Goal: Browse casually

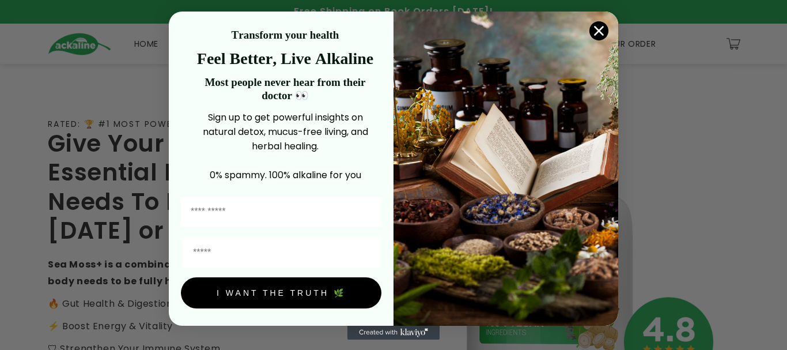
click at [596, 37] on circle "Close dialog" at bounding box center [599, 30] width 19 height 19
